Goal: Task Accomplishment & Management: Complete application form

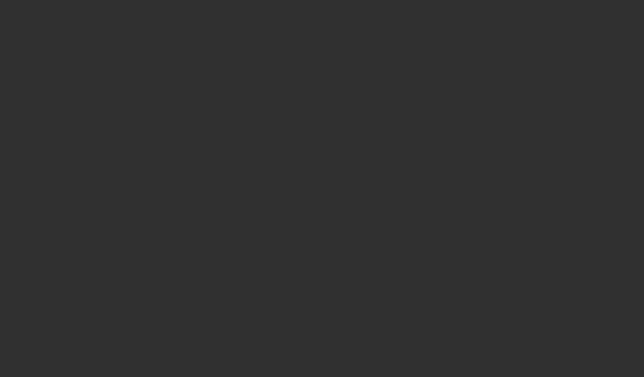
select select "10"
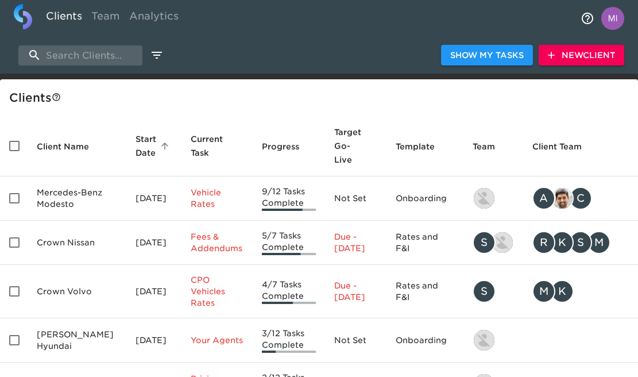
click at [591, 59] on span "New Client" at bounding box center [581, 55] width 67 height 14
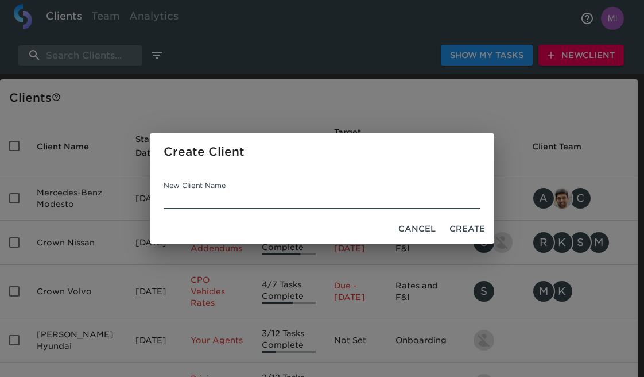
paste input "Manhattan Hyundai"
type input "Manhattan Hyundai"
click at [471, 227] on span "Create" at bounding box center [468, 229] width 36 height 14
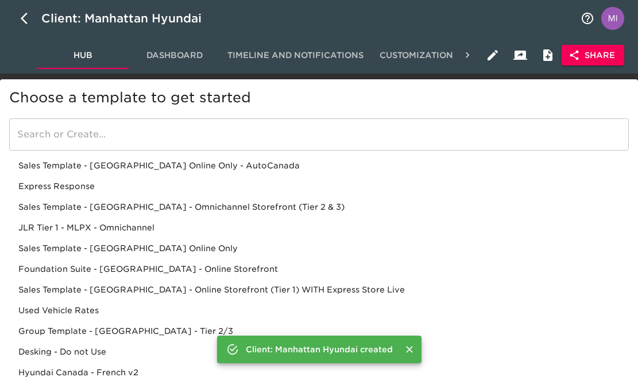
click at [295, 217] on div "Sales Template - [GEOGRAPHIC_DATA] - Omnichannel Storefront (Tier 2 & 3)" at bounding box center [319, 227] width 620 height 21
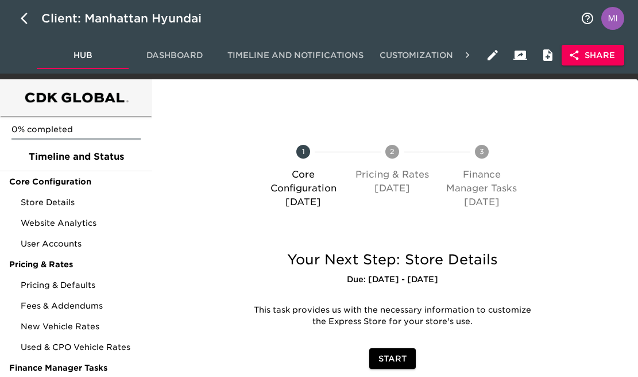
click at [592, 62] on span "Share" at bounding box center [593, 55] width 44 height 14
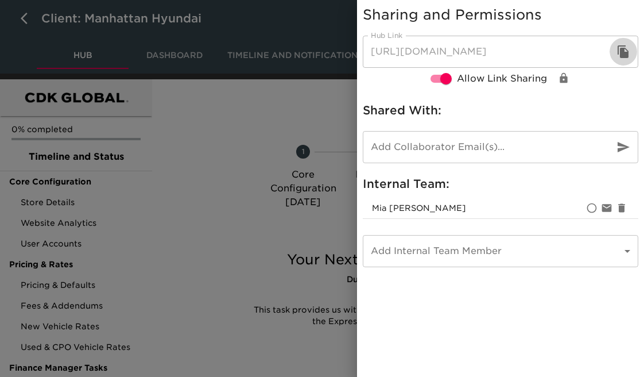
click at [616, 55] on button "button" at bounding box center [624, 52] width 28 height 28
click at [234, 92] on div at bounding box center [322, 188] width 644 height 377
